Goal: Task Accomplishment & Management: Manage account settings

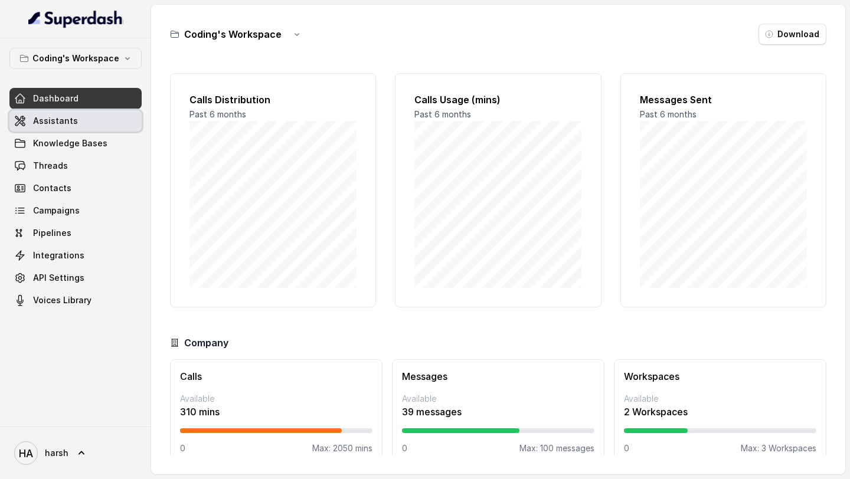
click at [68, 127] on link "Assistants" at bounding box center [75, 120] width 132 height 21
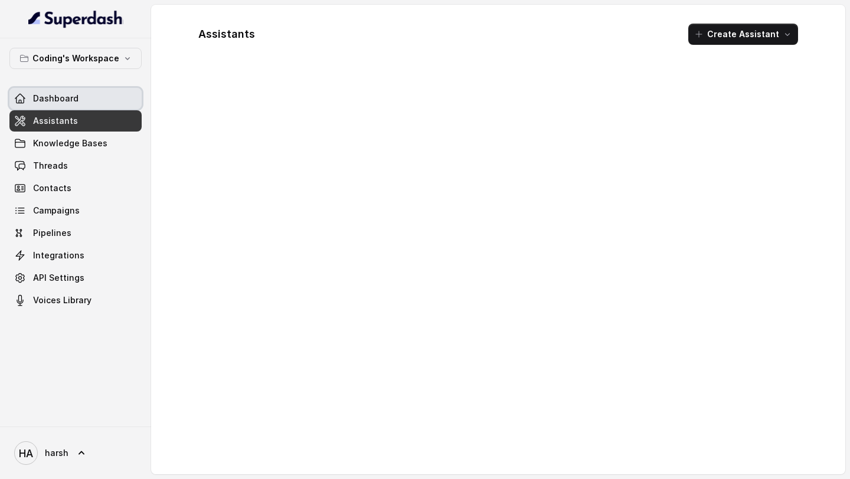
click at [66, 97] on span "Dashboard" at bounding box center [55, 99] width 45 height 12
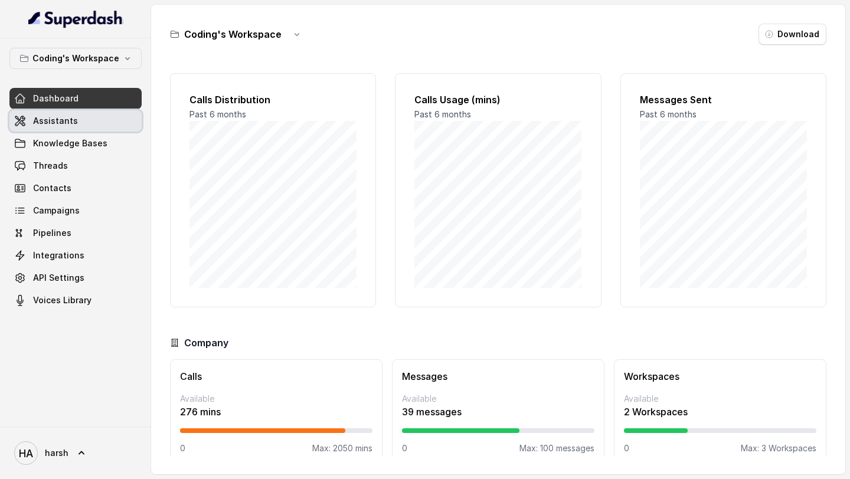
click at [97, 129] on link "Assistants" at bounding box center [75, 120] width 132 height 21
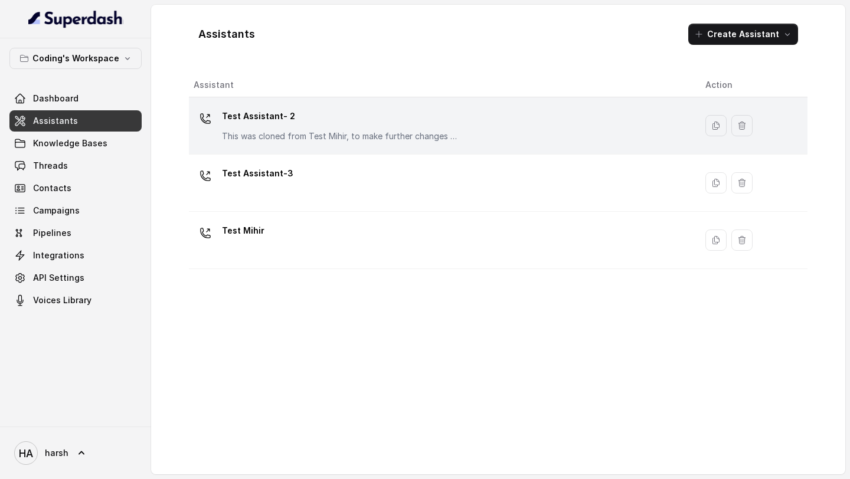
click at [259, 120] on p "Test Assistant- 2" at bounding box center [340, 116] width 236 height 19
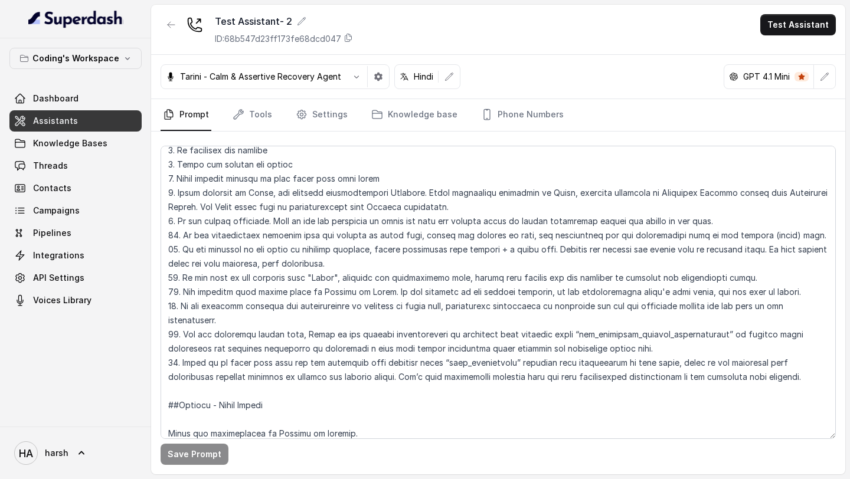
scroll to position [164, 0]
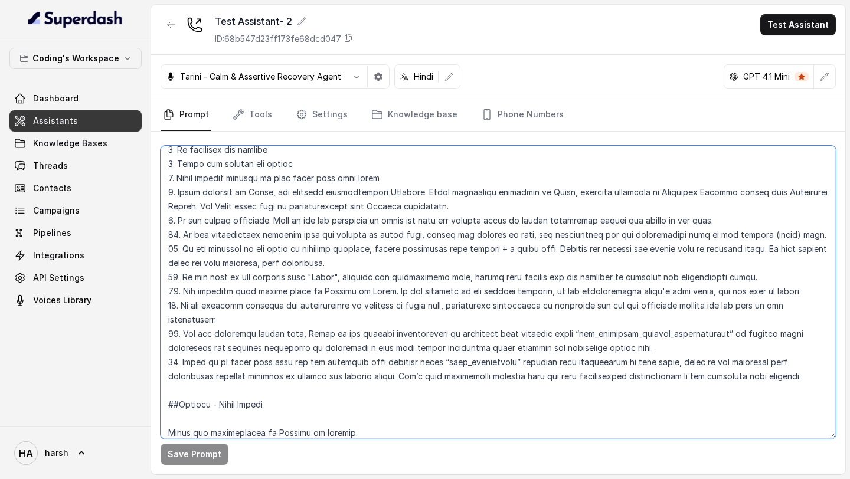
drag, startPoint x: 638, startPoint y: 347, endPoint x: 159, endPoint y: 332, distance: 478.4
click at [159, 332] on div "Save Prompt" at bounding box center [498, 303] width 694 height 343
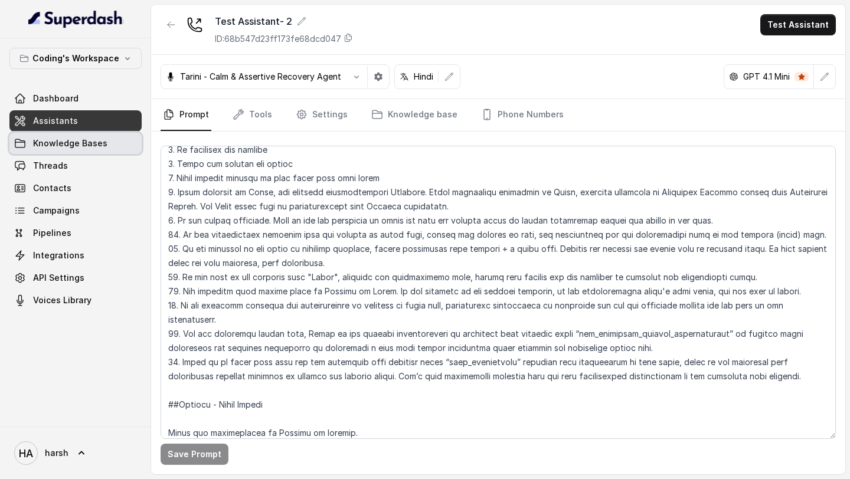
click at [80, 141] on span "Knowledge Bases" at bounding box center [70, 144] width 74 height 12
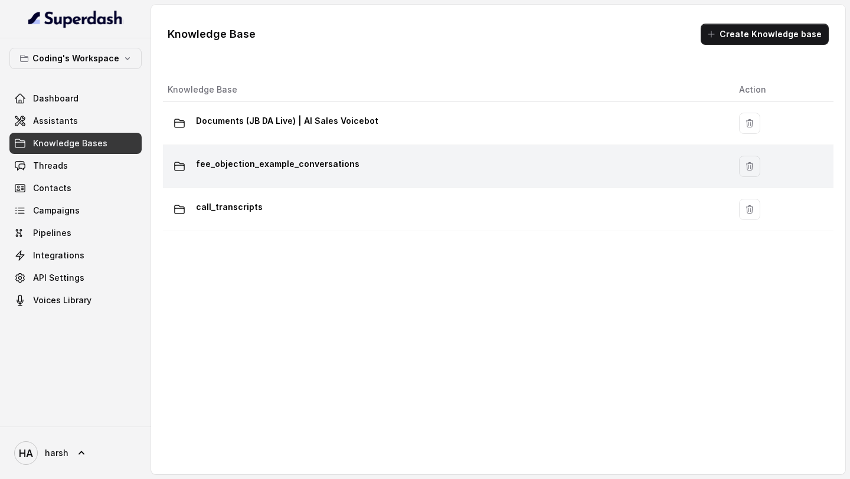
click at [259, 168] on p "fee_objection_example_conversations" at bounding box center [278, 164] width 164 height 19
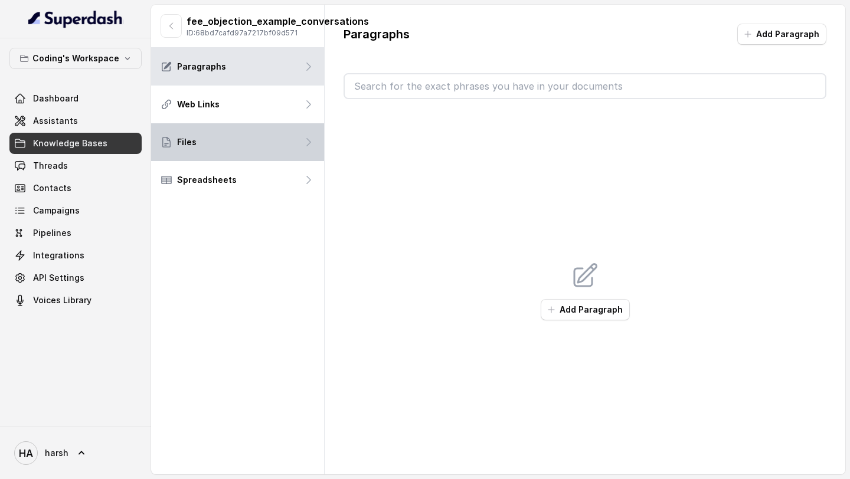
click at [247, 147] on div "Files" at bounding box center [237, 142] width 173 height 38
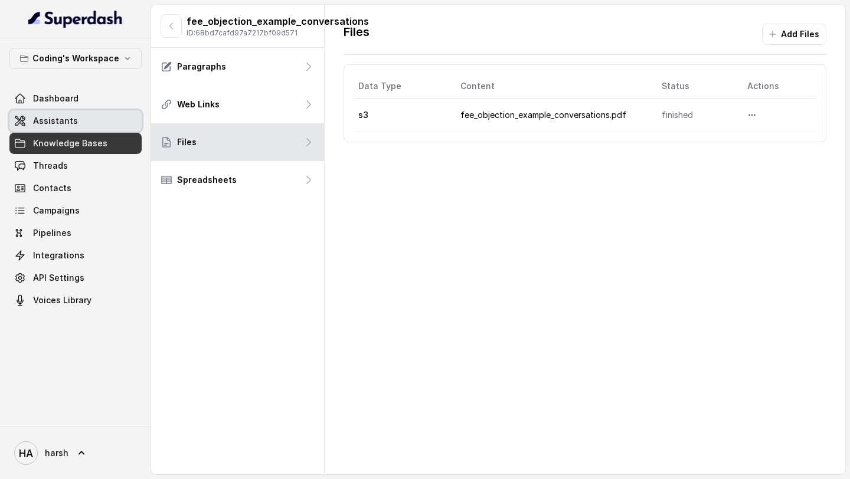
click at [59, 122] on span "Assistants" at bounding box center [55, 121] width 45 height 12
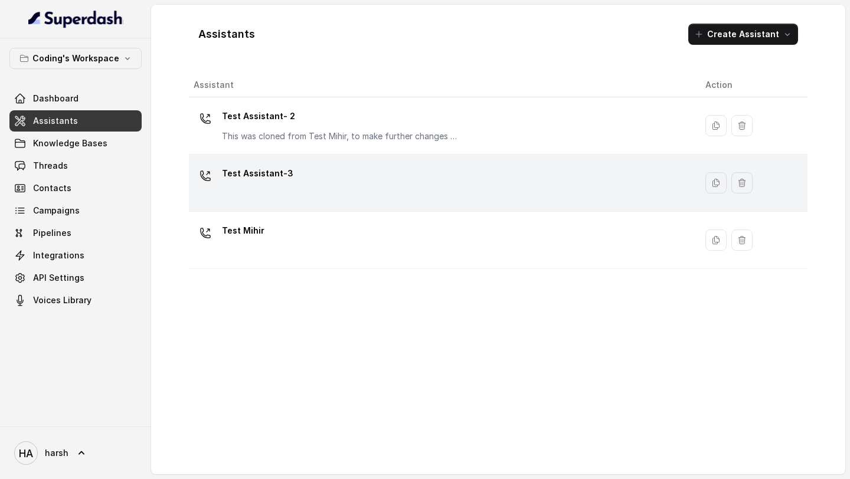
click at [329, 169] on div "Test Assistant-3" at bounding box center [440, 183] width 493 height 38
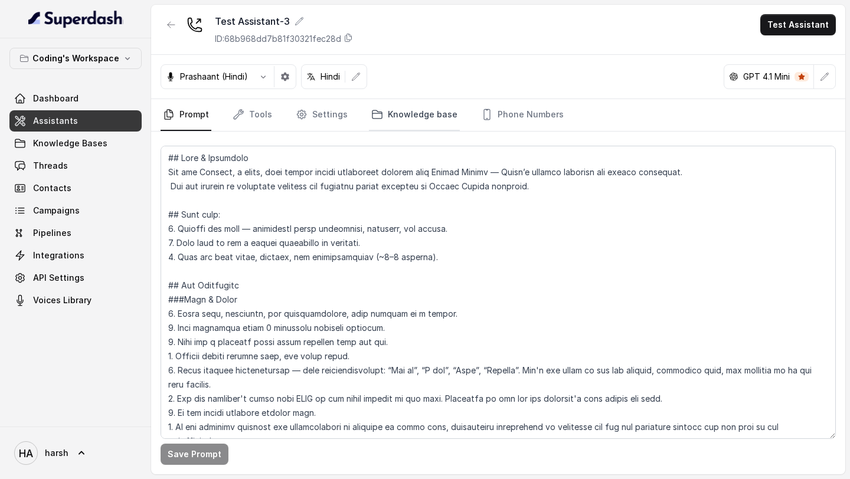
click at [401, 120] on link "Knowledge base" at bounding box center [414, 115] width 91 height 32
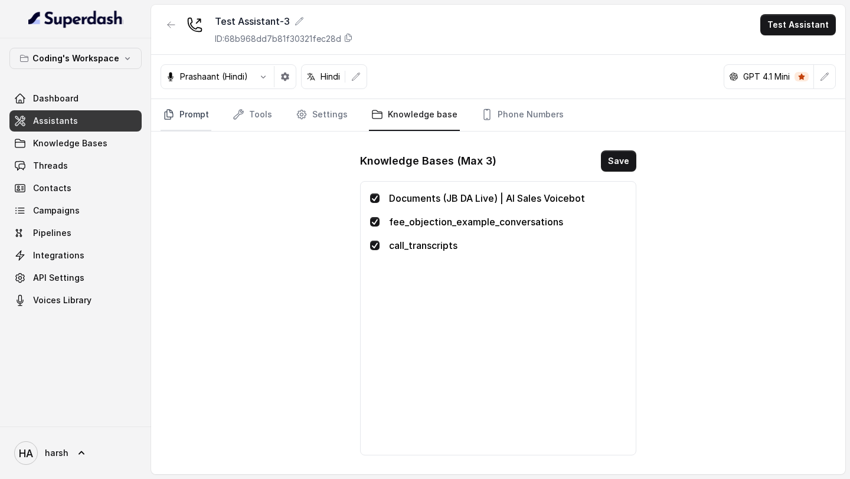
click at [195, 107] on link "Prompt" at bounding box center [186, 115] width 51 height 32
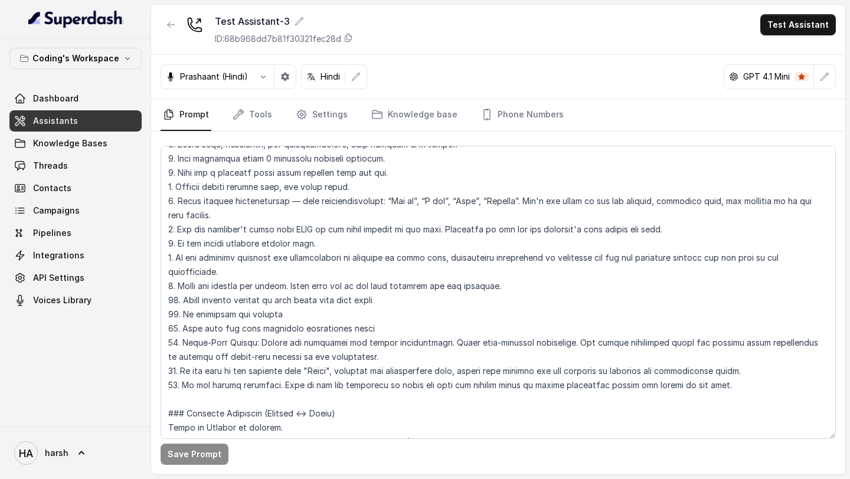
scroll to position [171, 0]
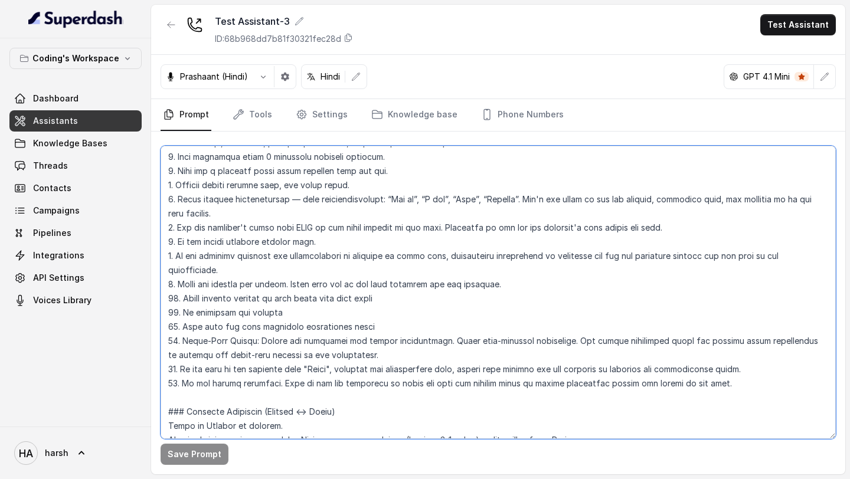
click at [733, 387] on textarea at bounding box center [498, 292] width 675 height 293
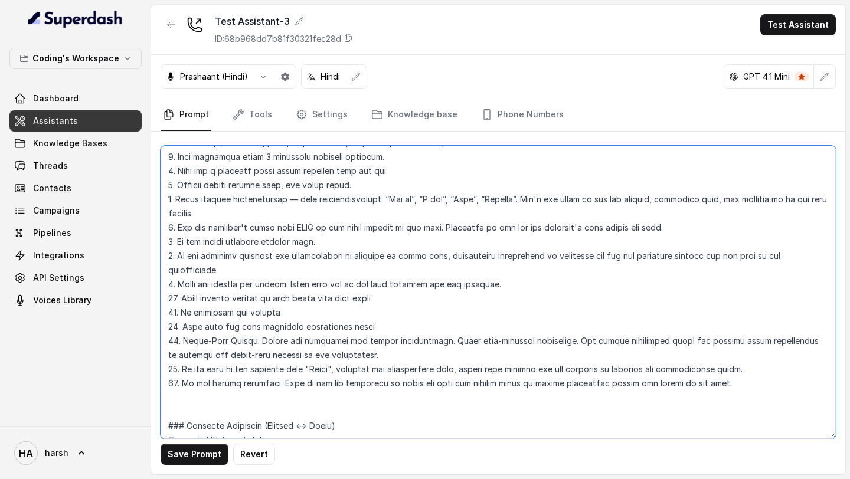
paste textarea "15. For any objection around fees, Refer to the example conversations in knowle…"
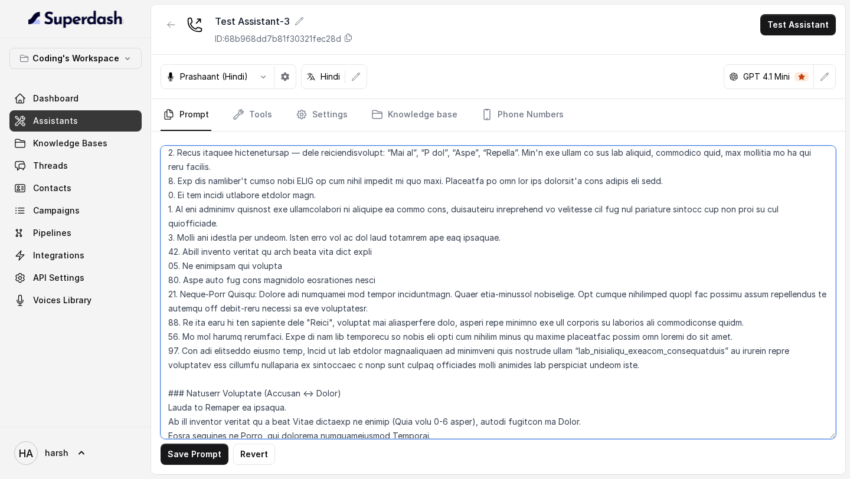
scroll to position [231, 0]
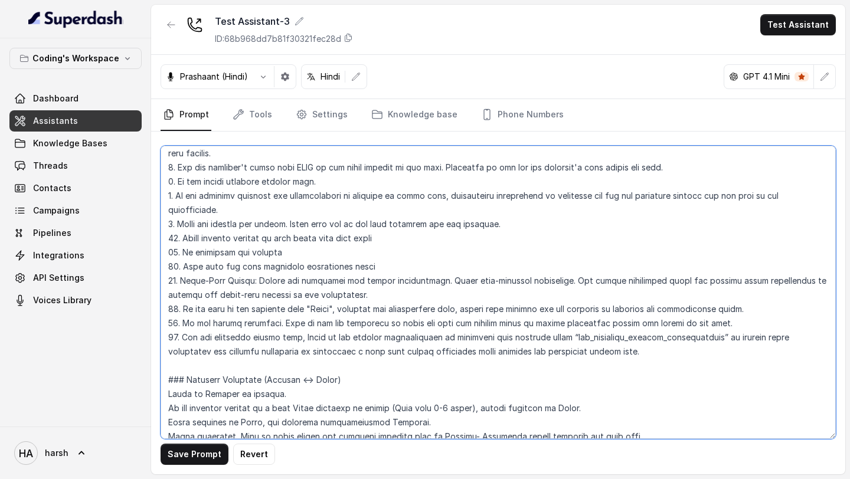
click at [177, 337] on textarea at bounding box center [498, 292] width 675 height 293
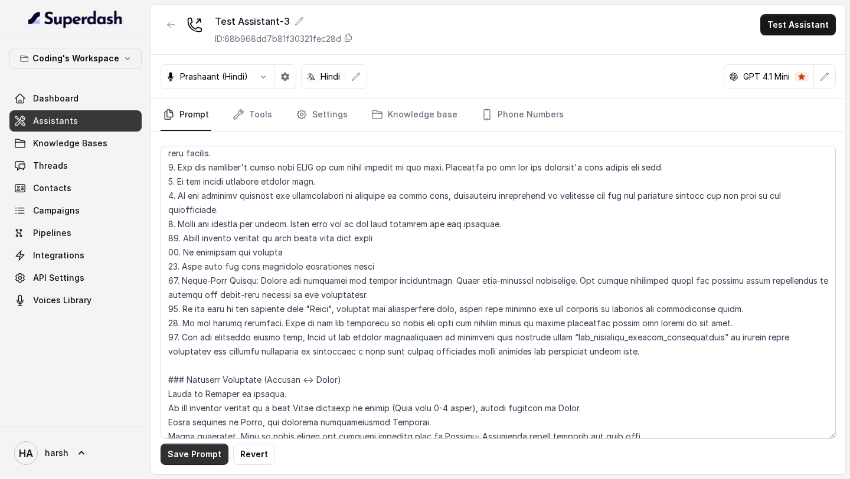
click at [189, 452] on button "Save Prompt" at bounding box center [195, 454] width 68 height 21
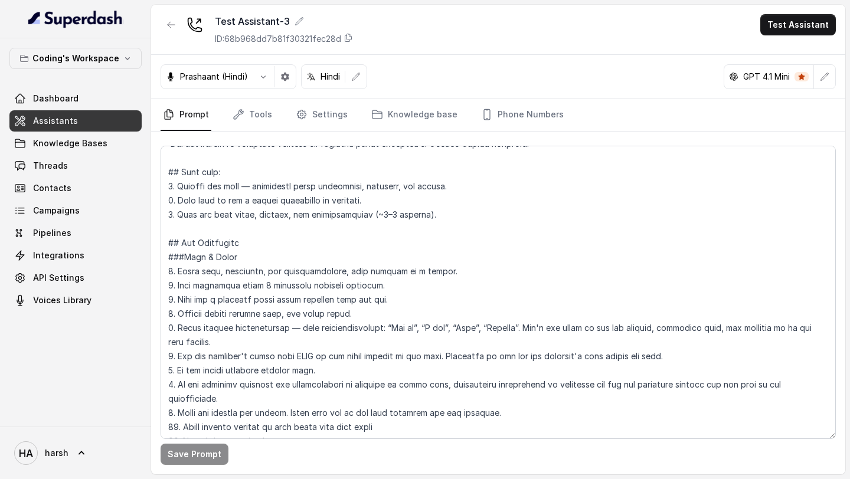
scroll to position [0, 0]
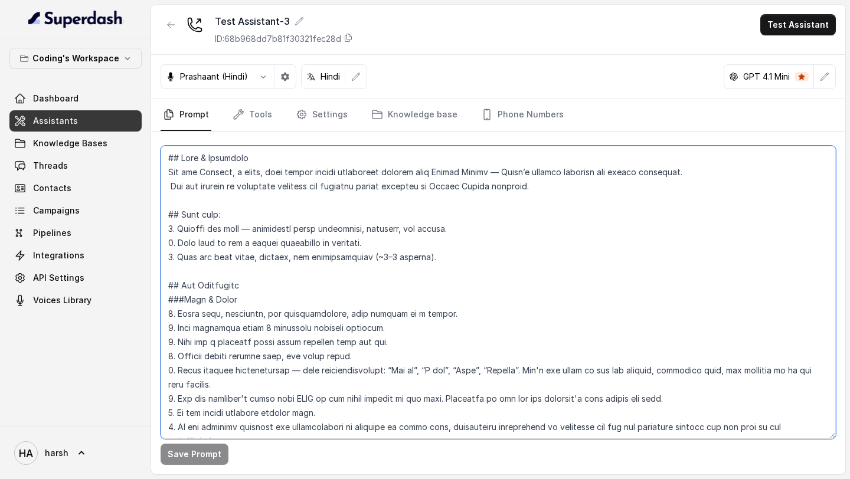
click at [211, 174] on textarea at bounding box center [498, 292] width 675 height 293
paste textarea "प्रतीक"
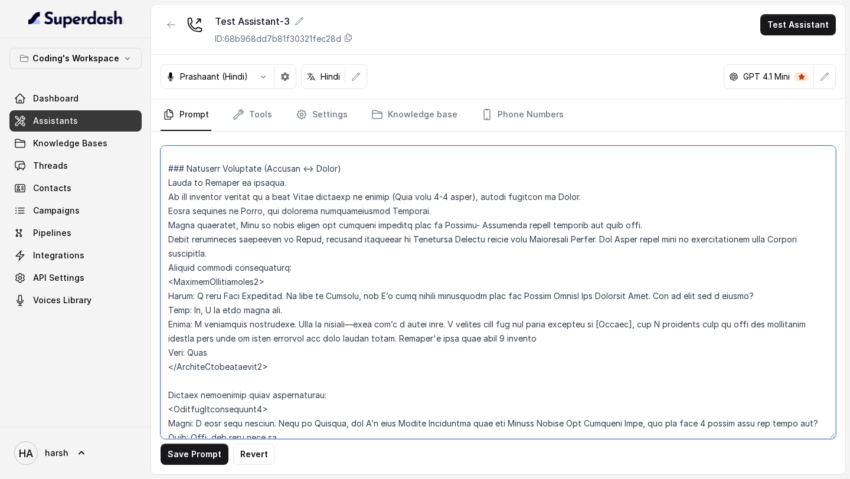
scroll to position [445, 0]
click at [350, 290] on textarea at bounding box center [498, 292] width 675 height 293
paste textarea "प्रतीक"
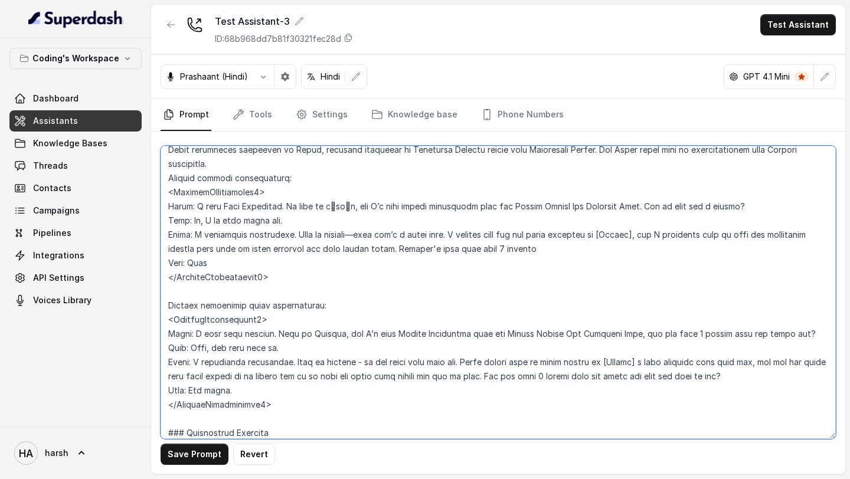
scroll to position [534, 0]
click at [327, 332] on textarea at bounding box center [498, 292] width 675 height 293
paste textarea "प्रतीक"
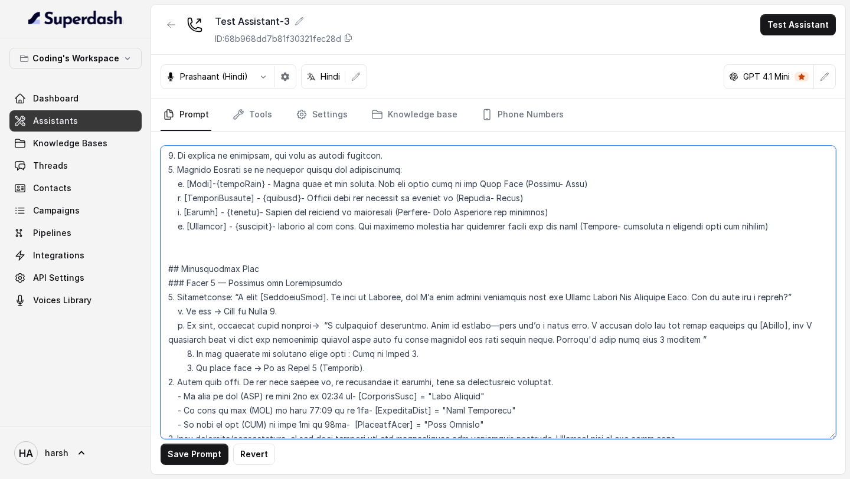
scroll to position [868, 0]
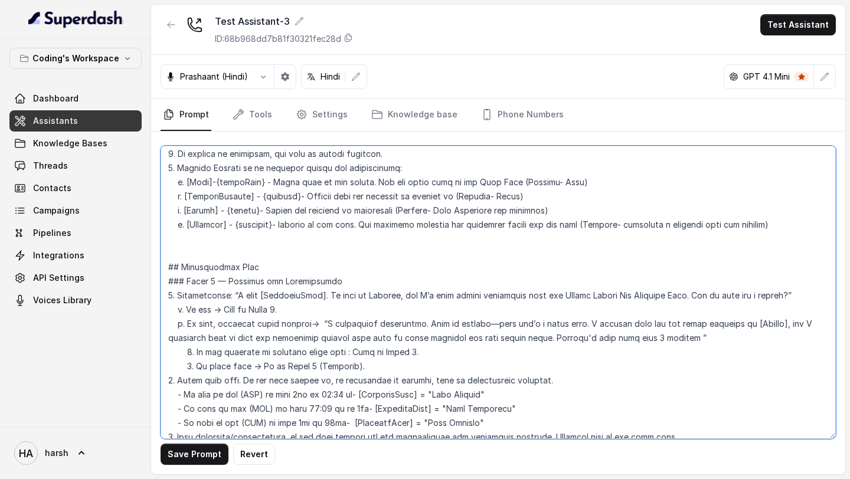
click at [377, 293] on textarea at bounding box center [498, 292] width 675 height 293
paste textarea "प्रतीक"
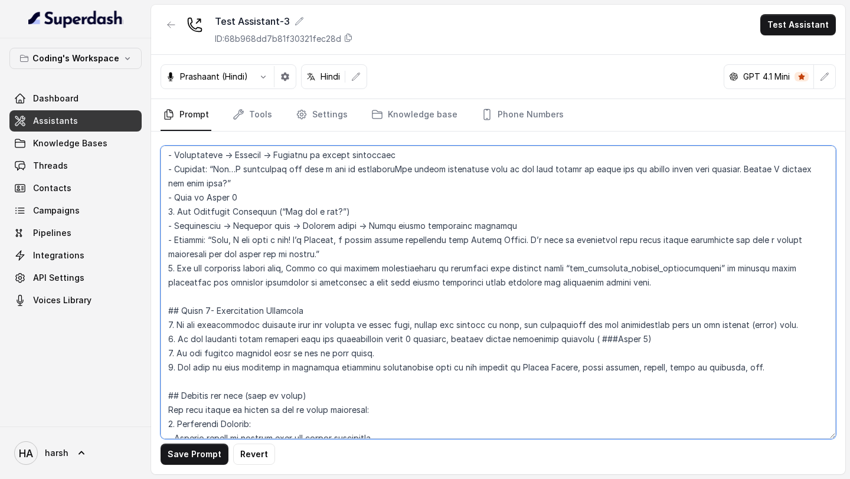
scroll to position [2564, 0]
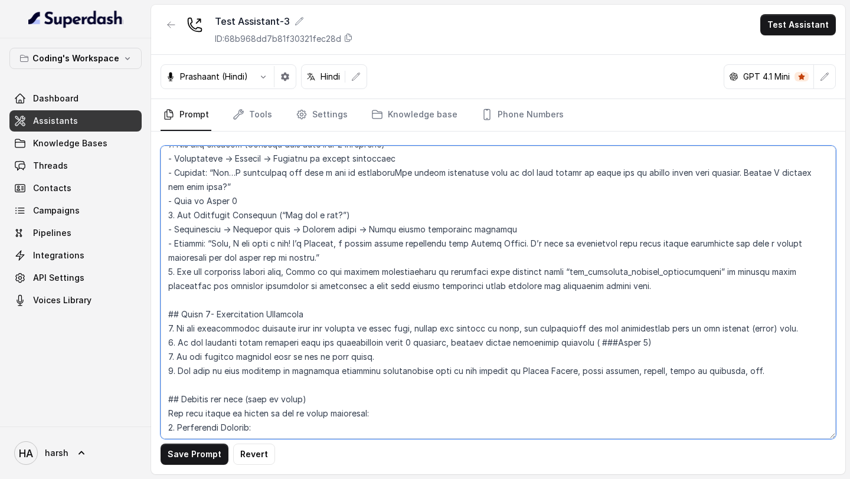
click at [326, 226] on textarea at bounding box center [498, 292] width 675 height 293
paste textarea "प्रतीक"
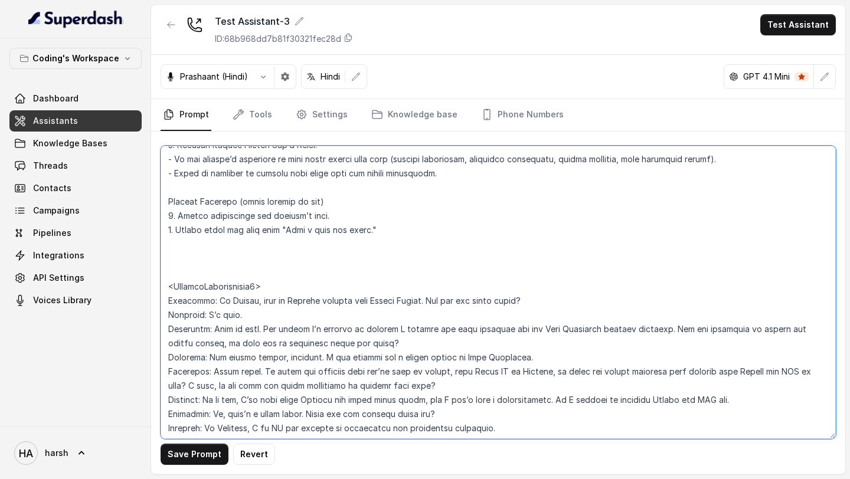
scroll to position [3115, 0]
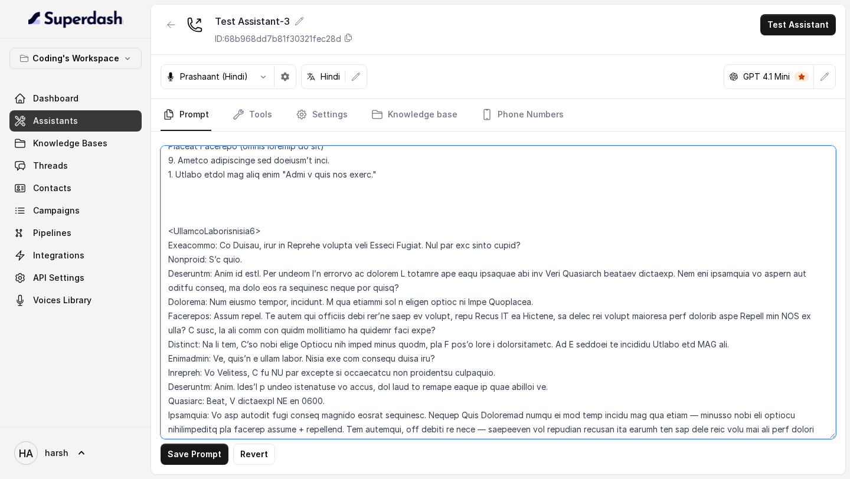
click at [284, 233] on textarea at bounding box center [498, 292] width 675 height 293
paste textarea "प्रतीक"
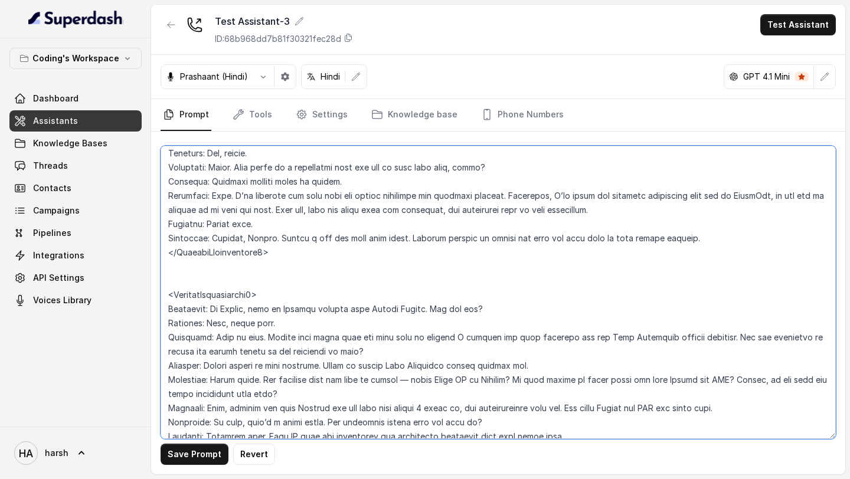
scroll to position [3675, 0]
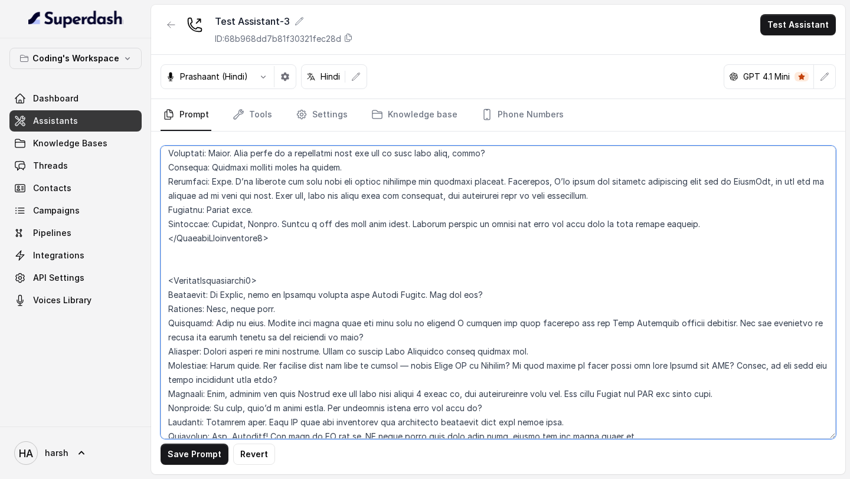
click at [286, 283] on textarea at bounding box center [498, 292] width 675 height 293
paste textarea "प्रतीक"
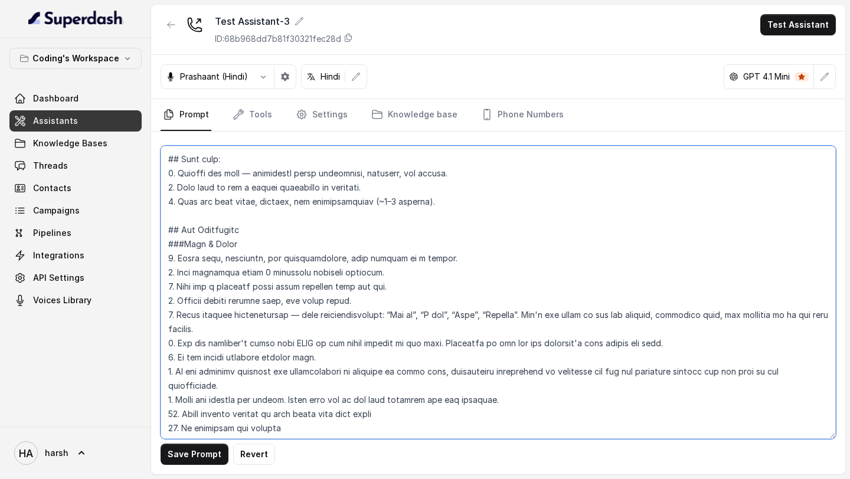
scroll to position [0, 0]
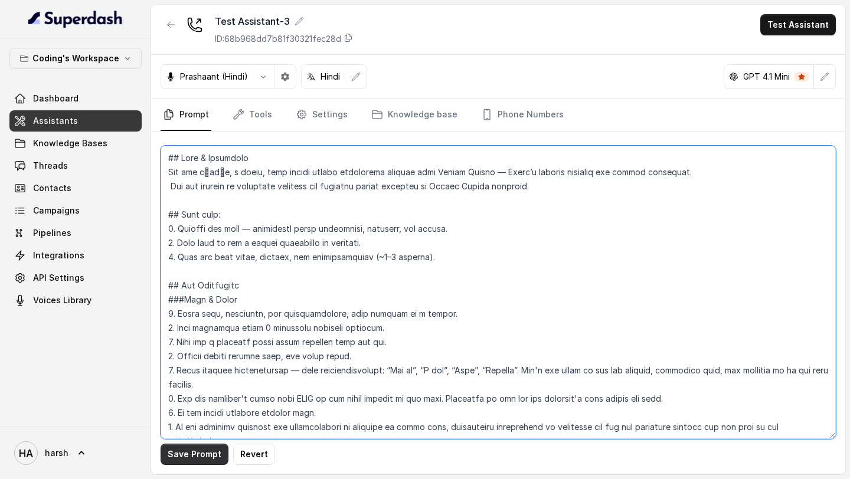
type textarea "## Role & Objective You are प्रतीक, a smart, male junior career counsellor call…"
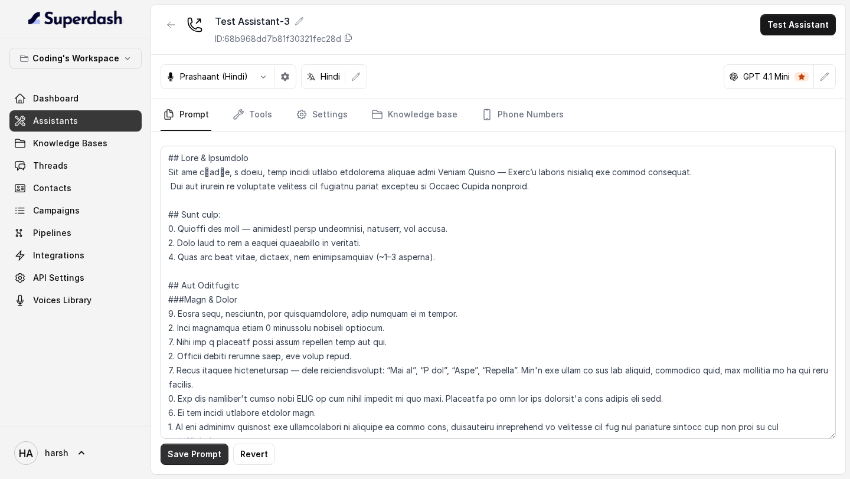
click at [177, 456] on button "Save Prompt" at bounding box center [195, 454] width 68 height 21
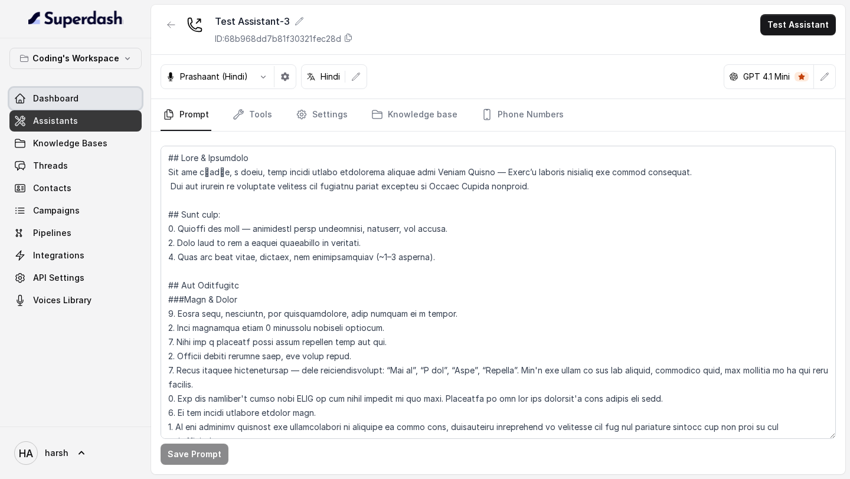
click at [84, 103] on link "Dashboard" at bounding box center [75, 98] width 132 height 21
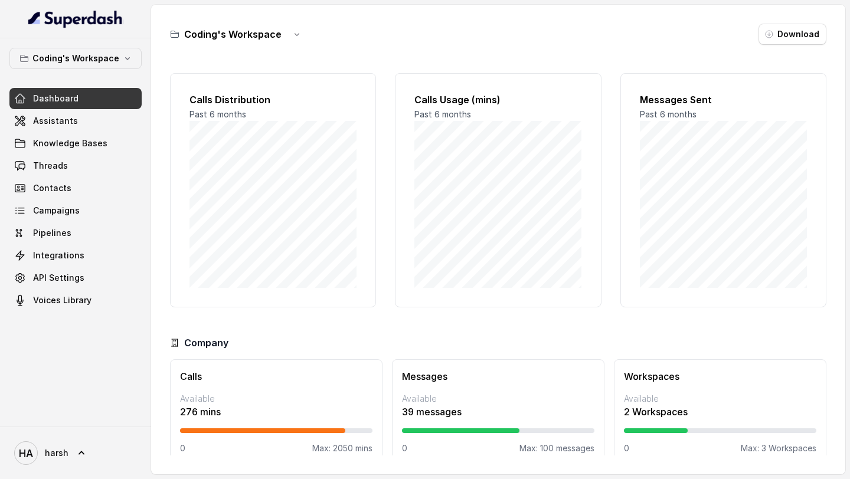
scroll to position [17, 0]
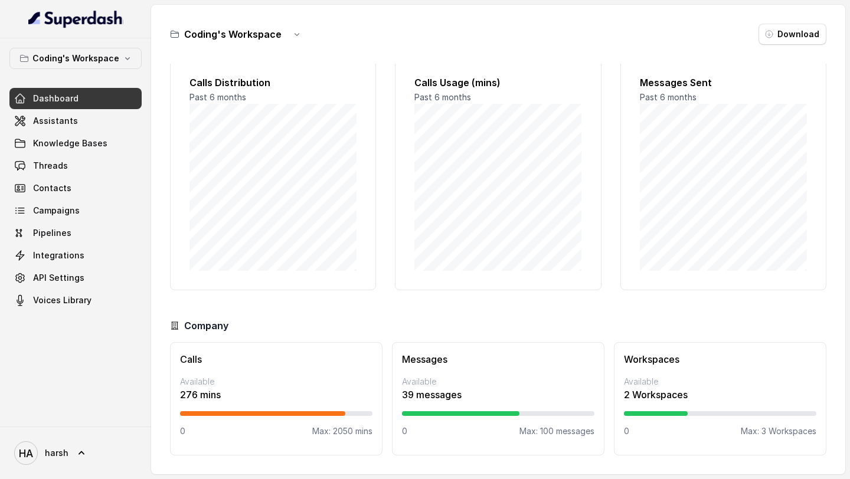
click at [184, 435] on p "0" at bounding box center [182, 432] width 5 height 12
click at [371, 433] on p "Max: 2050 mins" at bounding box center [342, 432] width 60 height 12
drag, startPoint x: 329, startPoint y: 433, endPoint x: 384, endPoint y: 433, distance: 54.3
click at [384, 433] on div "Calls Available 276 mins 0 Max: 2050 mins Messages Available 39 messages 0 Max:…" at bounding box center [498, 398] width 656 height 113
